Goal: Use online tool/utility: Utilize a website feature to perform a specific function

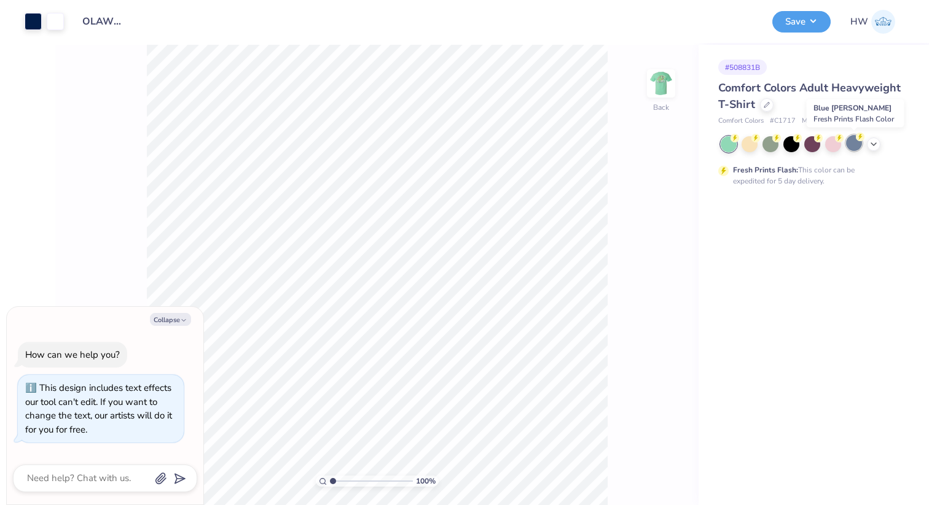
click at [855, 143] on div at bounding box center [854, 143] width 16 height 16
click at [178, 319] on button "Collapse" at bounding box center [170, 319] width 41 height 13
type textarea "x"
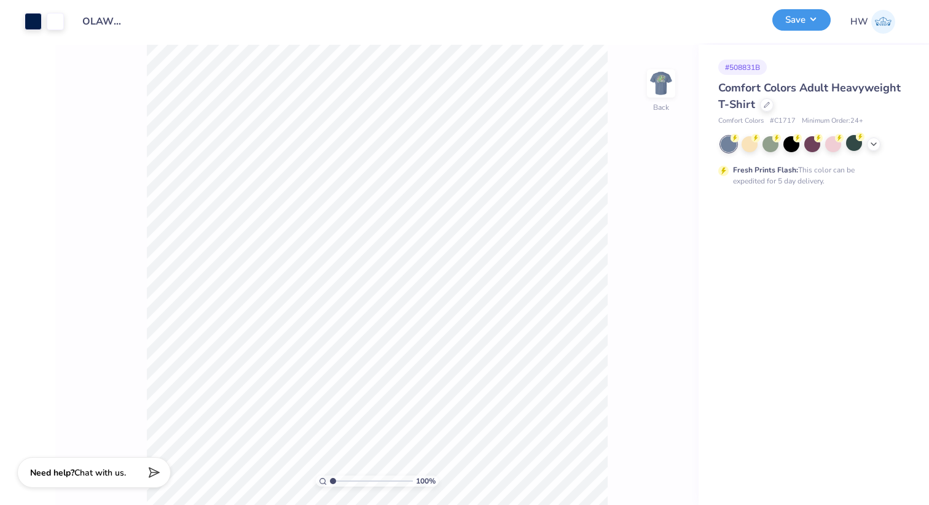
click at [798, 21] on button "Save" at bounding box center [801, 19] width 58 height 21
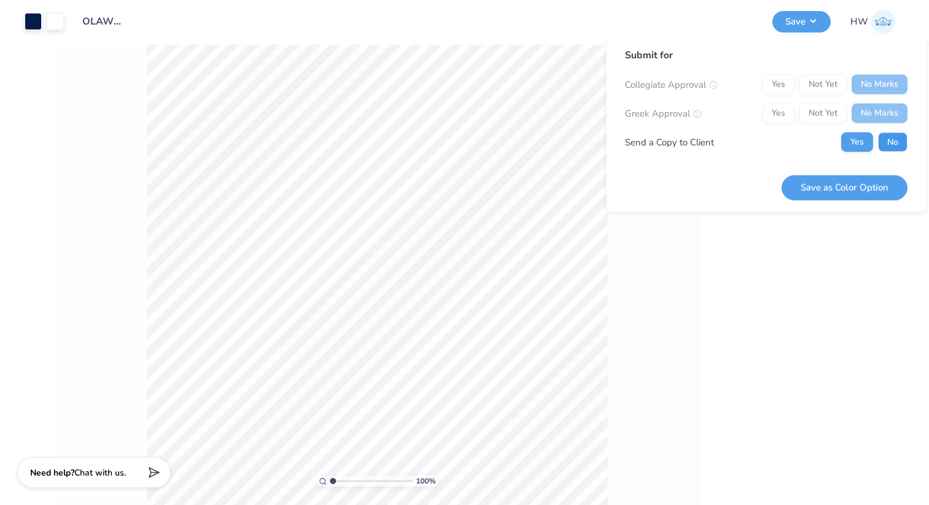
click at [891, 138] on button "No" at bounding box center [892, 143] width 29 height 20
click at [849, 193] on button "Save as Color Option" at bounding box center [844, 187] width 126 height 25
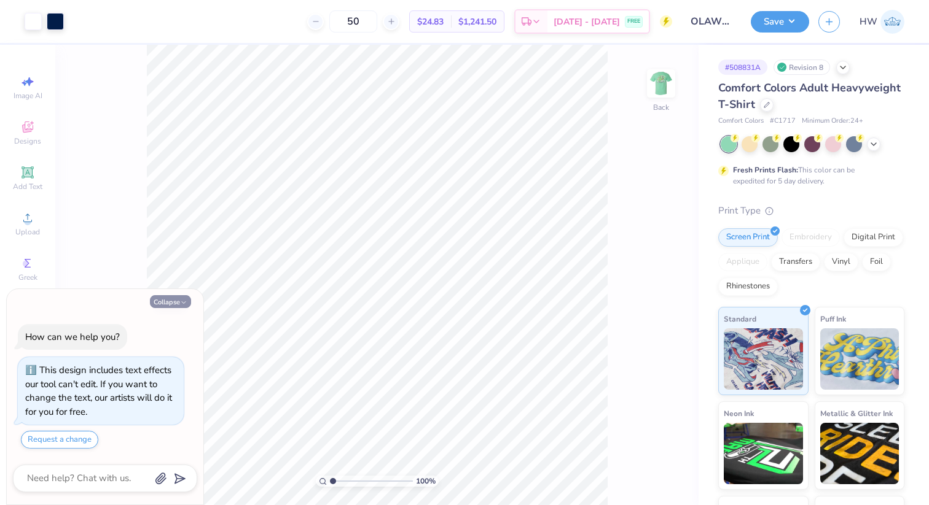
click at [179, 300] on button "Collapse" at bounding box center [170, 301] width 41 height 13
type textarea "x"
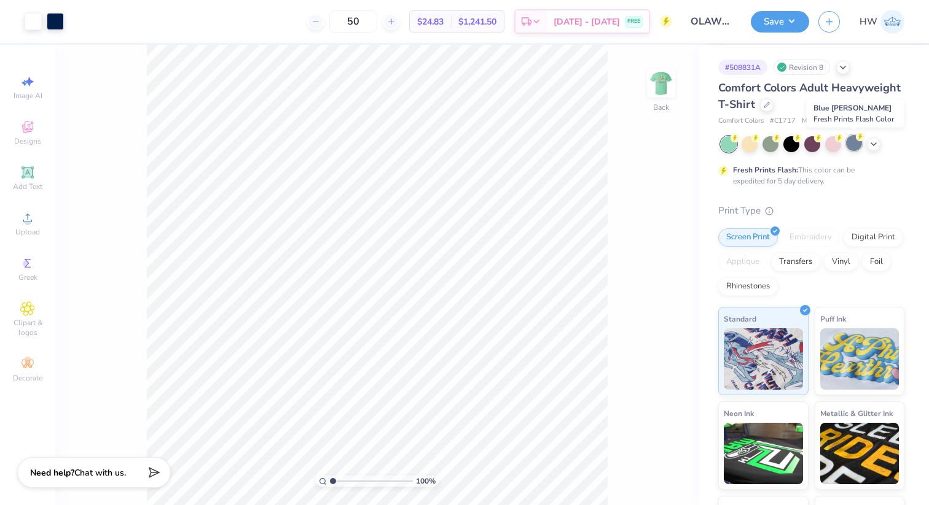
click at [856, 140] on icon at bounding box center [860, 137] width 9 height 9
click at [662, 82] on img at bounding box center [660, 83] width 49 height 49
